Goal: Find specific page/section: Find specific page/section

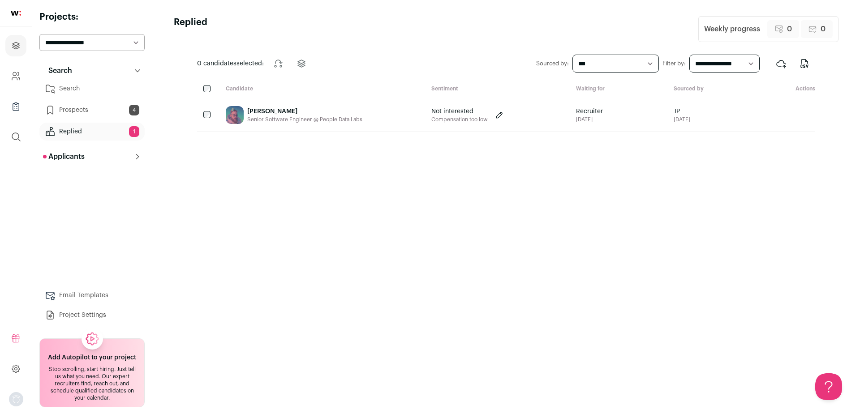
click at [92, 160] on button "Applicants" at bounding box center [91, 157] width 105 height 18
click at [88, 88] on link "Search" at bounding box center [91, 89] width 105 height 18
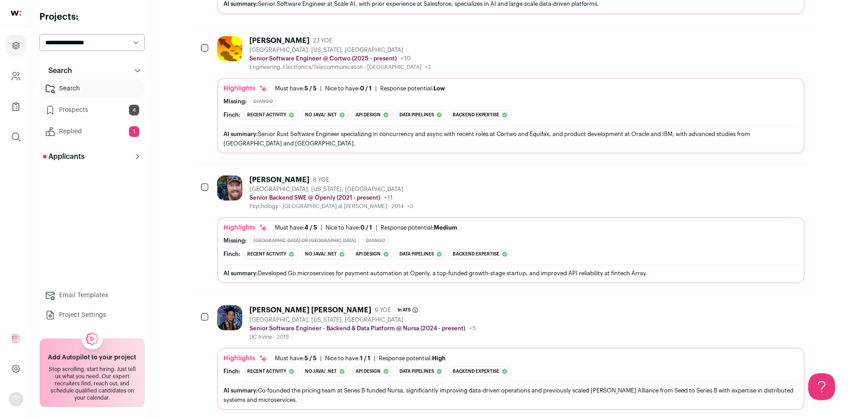
scroll to position [3625, 0]
